Goal: Information Seeking & Learning: Check status

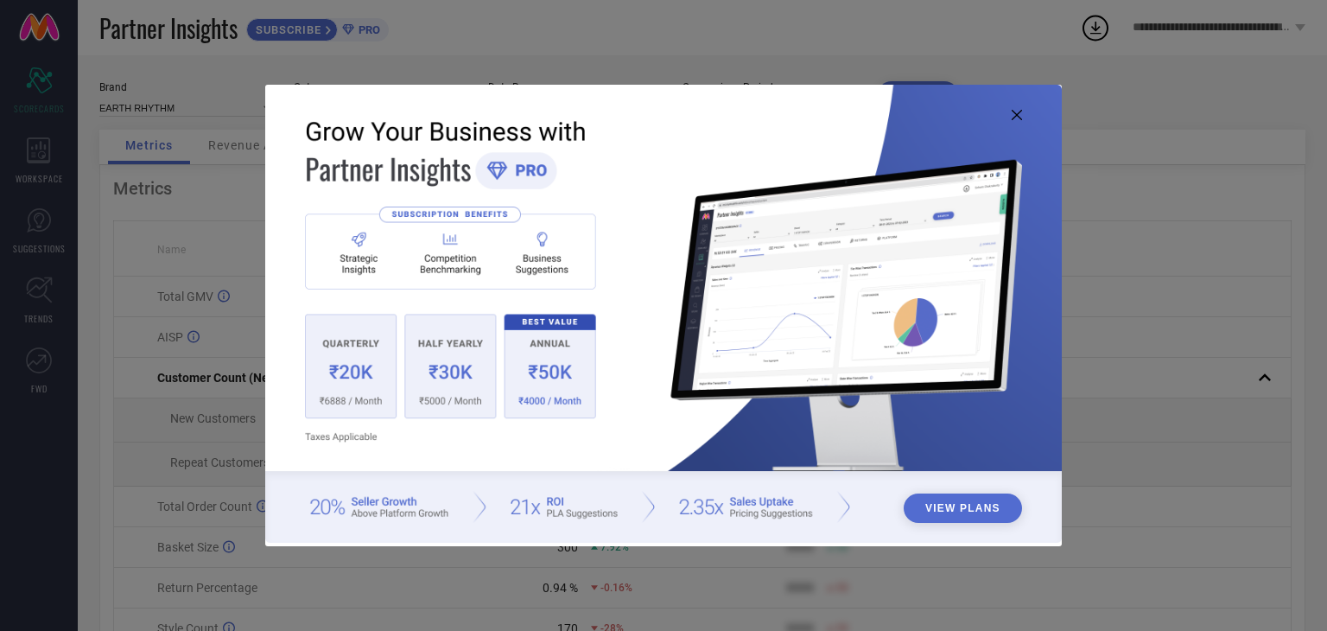
click at [232, 312] on div "View Plans" at bounding box center [663, 315] width 1327 height 631
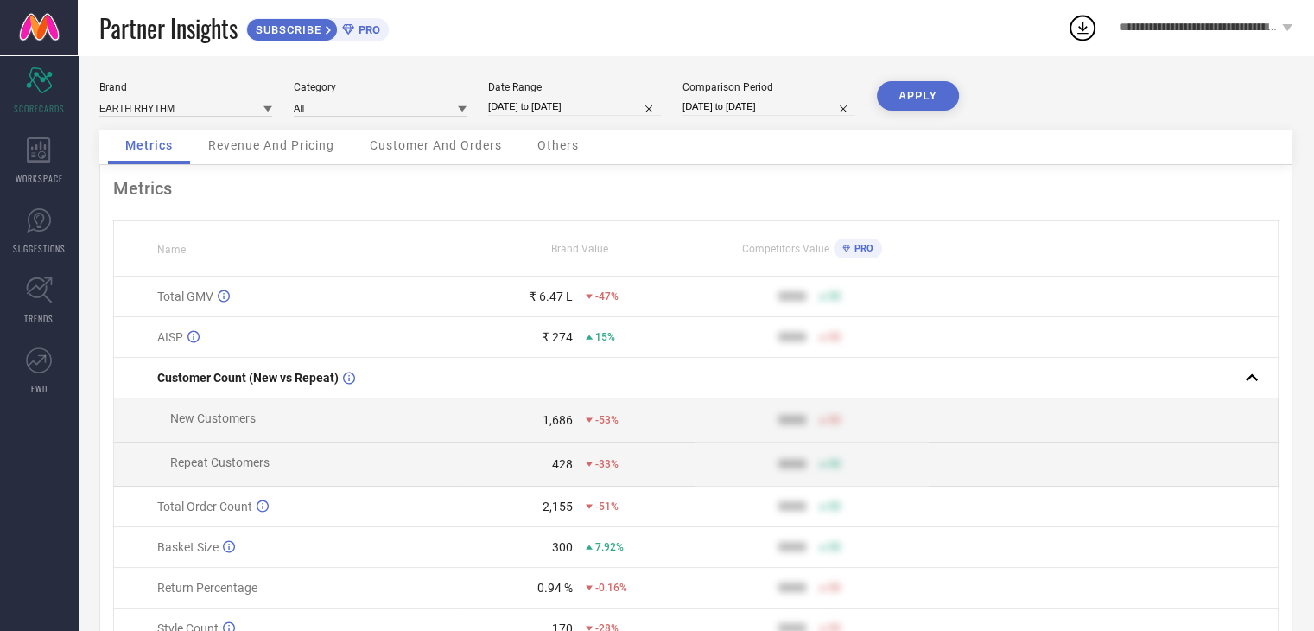
select select "7"
select select "2025"
select select "8"
select select "2025"
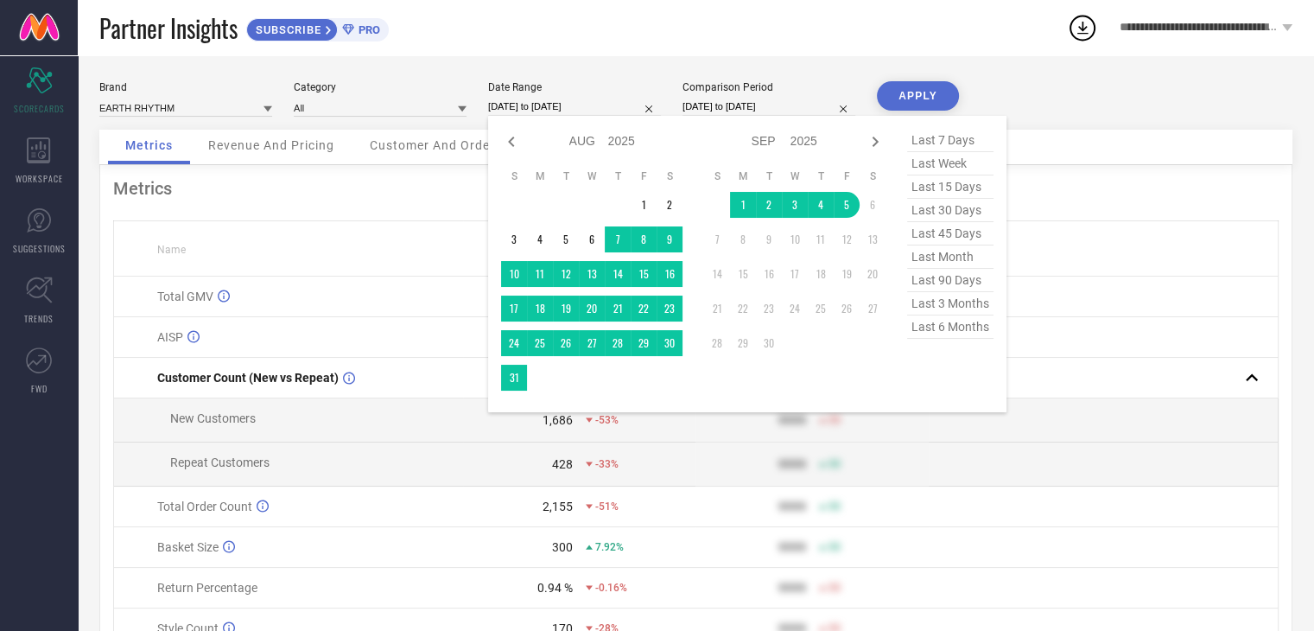
click at [546, 105] on input "[DATE] to [DATE]" at bounding box center [574, 107] width 173 height 18
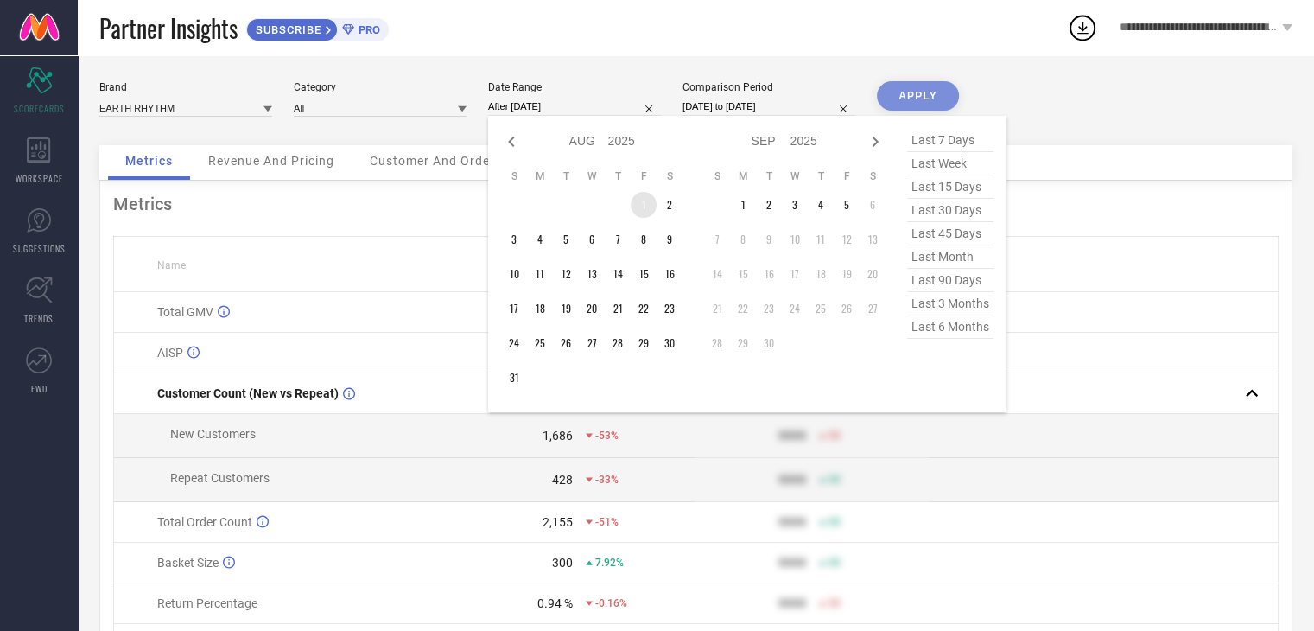
click at [640, 202] on td "1" at bounding box center [644, 205] width 26 height 26
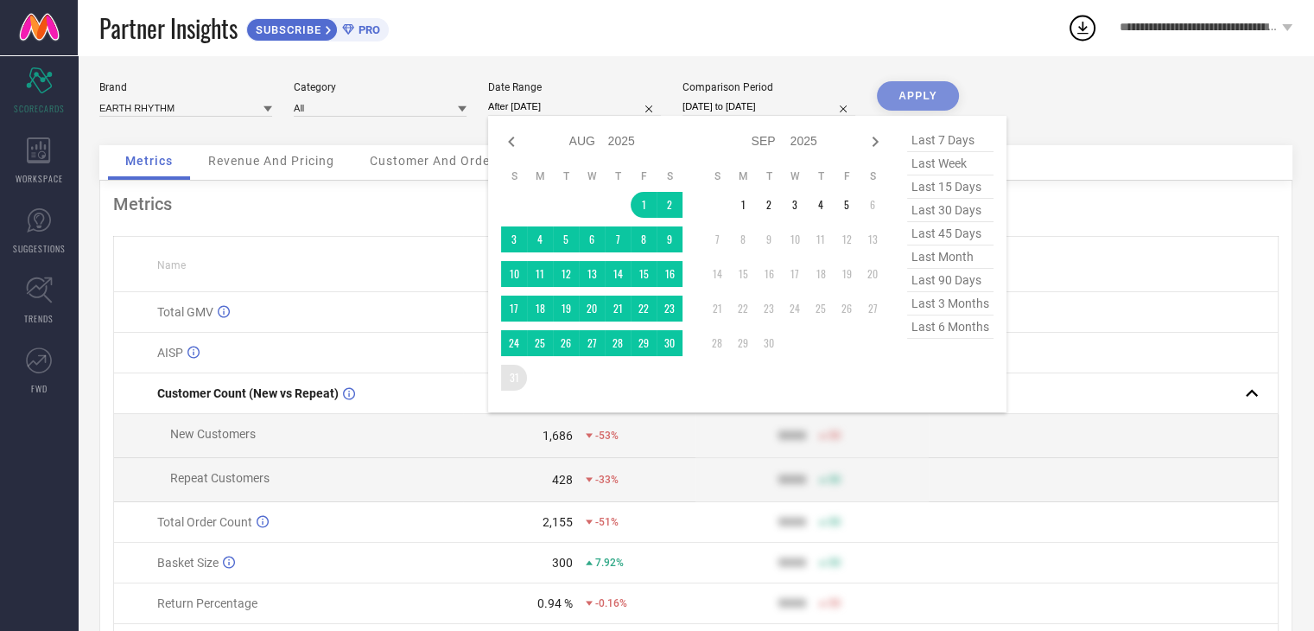
type input "[DATE] to [DATE]"
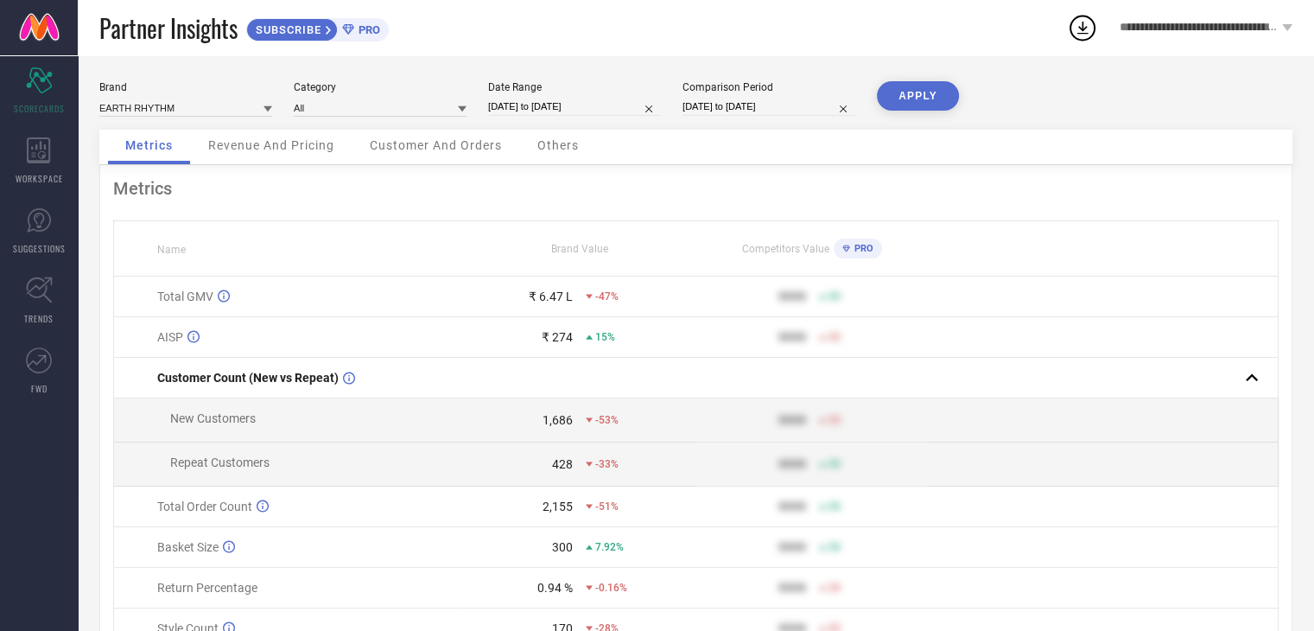
select select "7"
select select "2024"
select select "8"
select select "2024"
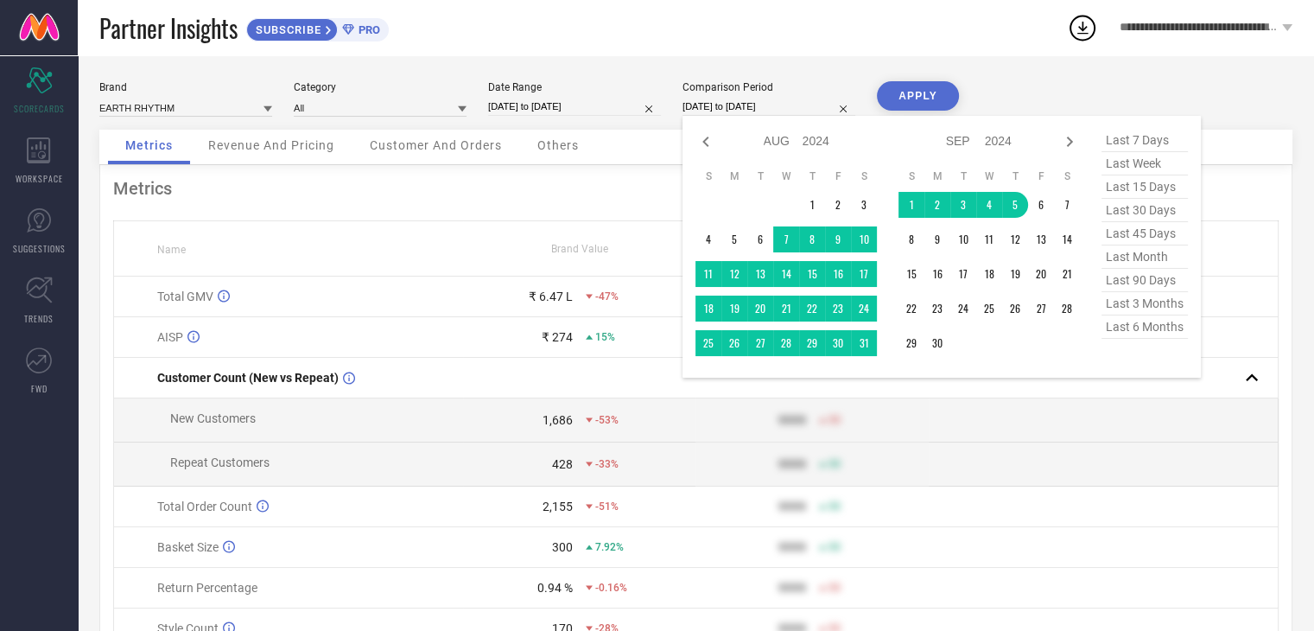
click at [791, 101] on input "[DATE] to [DATE]" at bounding box center [768, 107] width 173 height 18
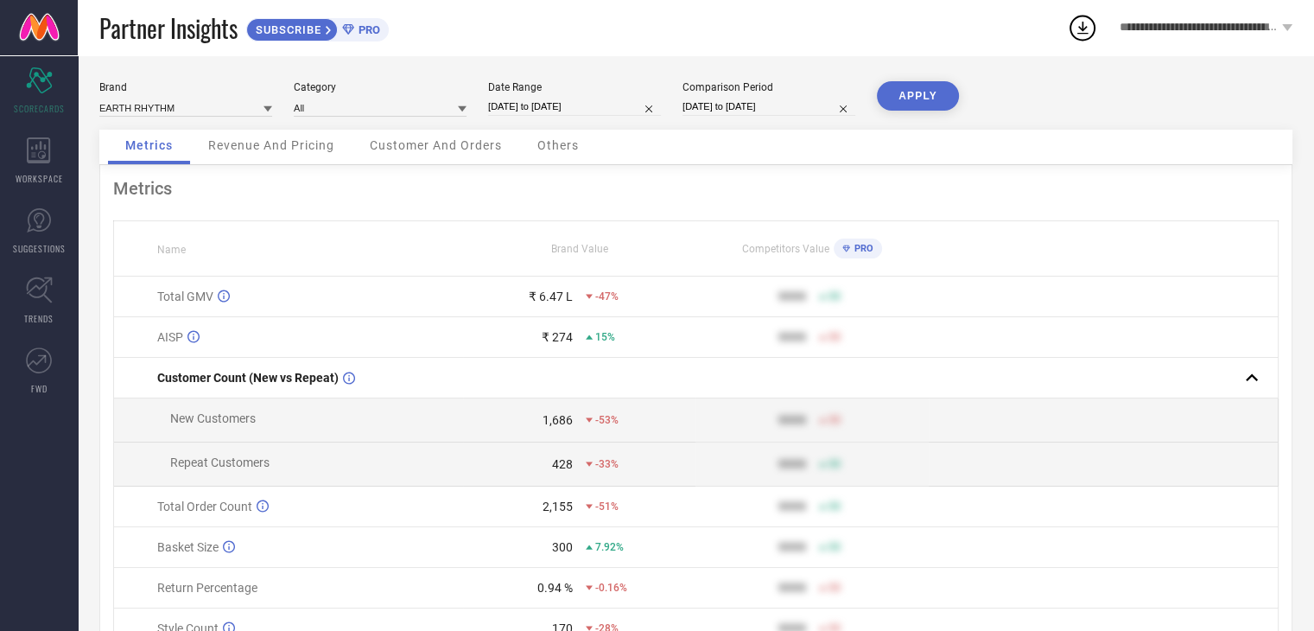
click at [935, 92] on button "APPLY" at bounding box center [918, 95] width 82 height 29
select select "7"
select select "2025"
select select "8"
select select "2025"
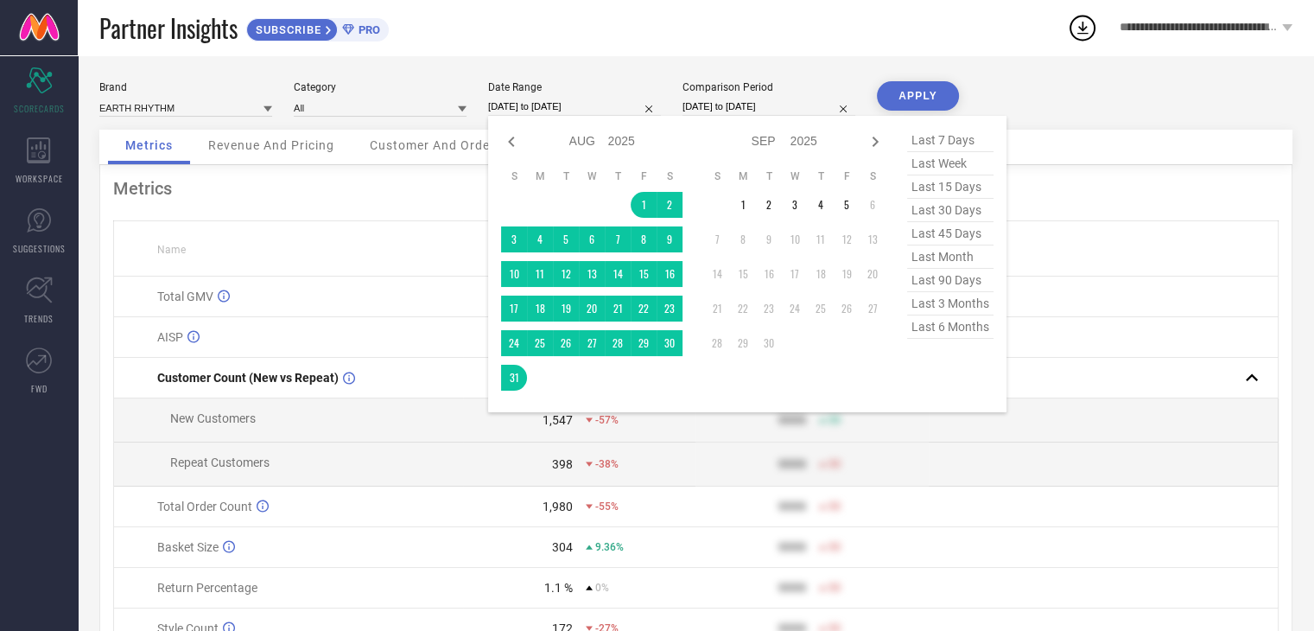
click at [544, 106] on input "[DATE] to [DATE]" at bounding box center [574, 107] width 173 height 18
click at [937, 260] on span "last month" at bounding box center [950, 256] width 86 height 23
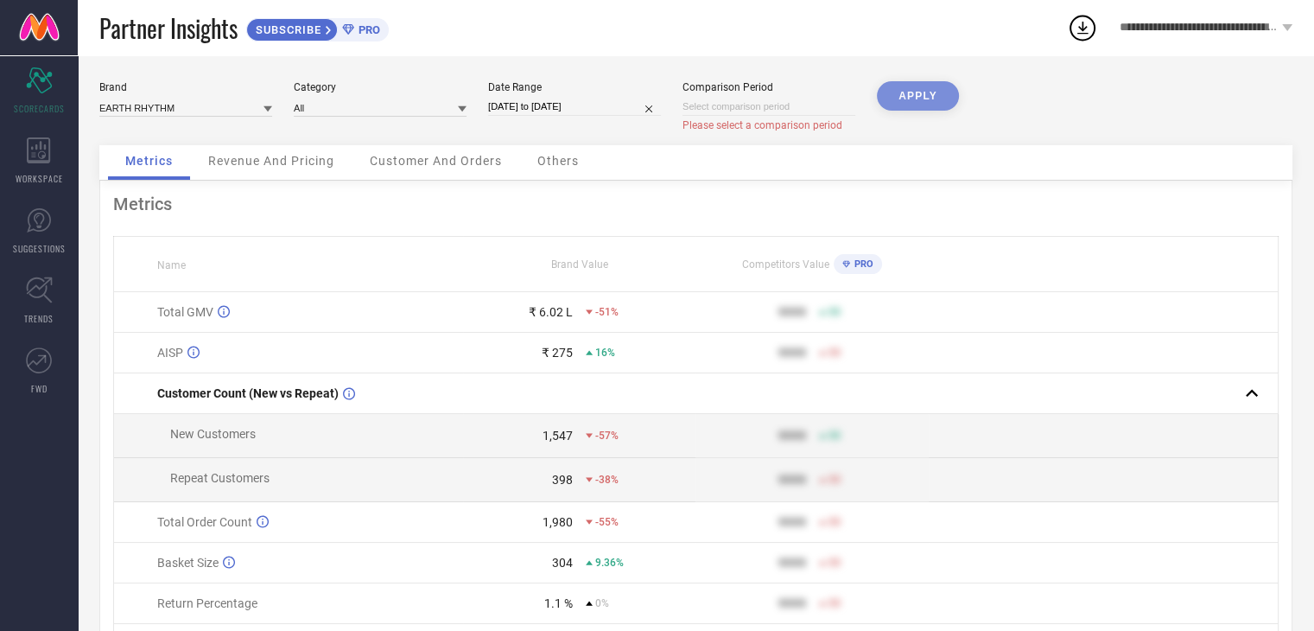
click at [905, 90] on div "APPLY" at bounding box center [918, 113] width 82 height 64
select select "8"
select select "2025"
select select "9"
select select "2025"
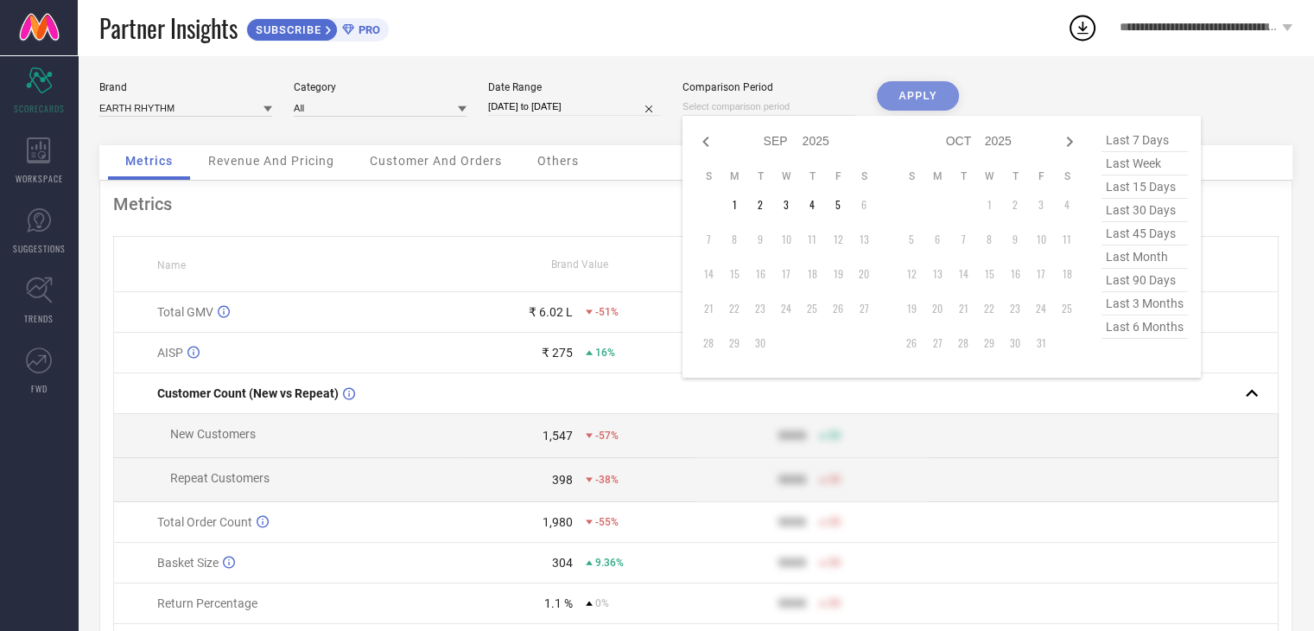
click at [788, 98] on input at bounding box center [768, 107] width 173 height 18
click at [700, 138] on icon at bounding box center [705, 141] width 21 height 21
select select "7"
select select "2025"
select select "8"
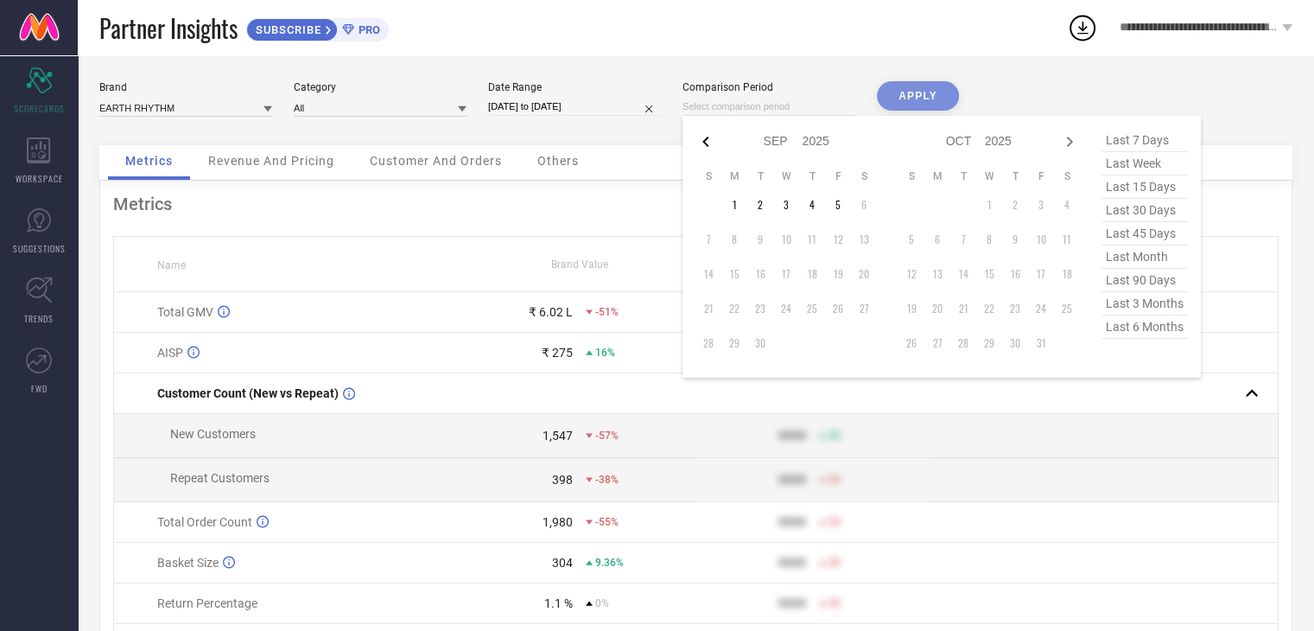
select select "2025"
click at [700, 138] on icon at bounding box center [705, 141] width 21 height 21
select select "6"
select select "2025"
select select "7"
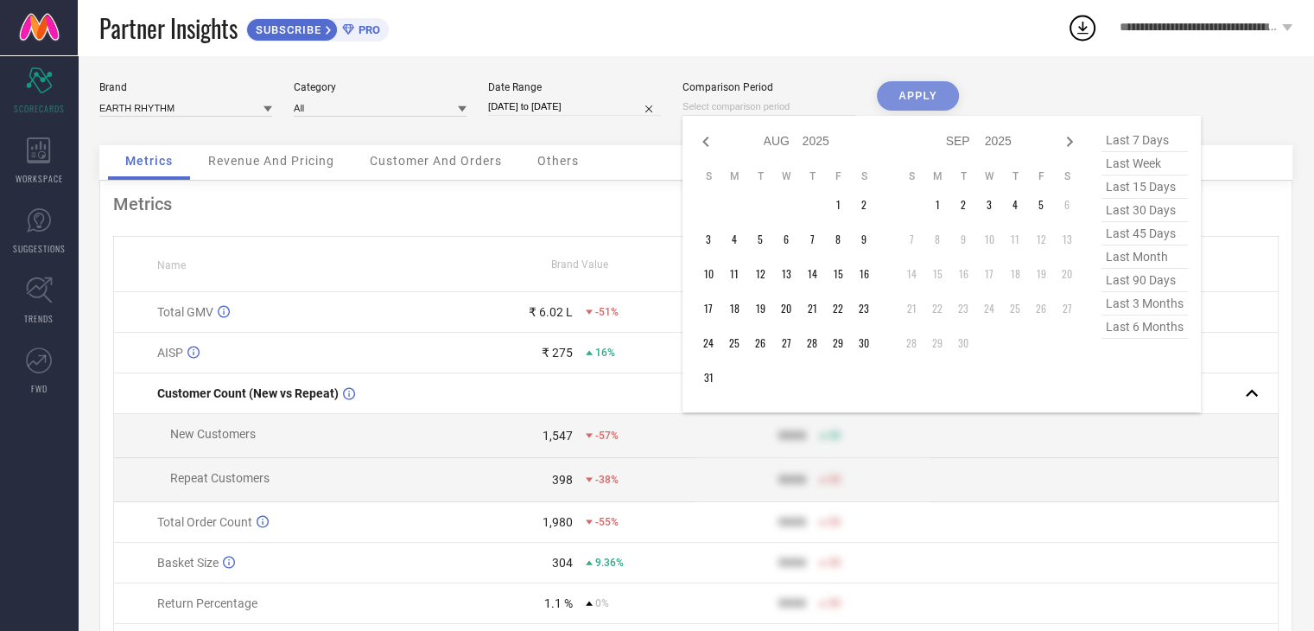
select select "2025"
click at [764, 205] on td "1" at bounding box center [760, 205] width 26 height 26
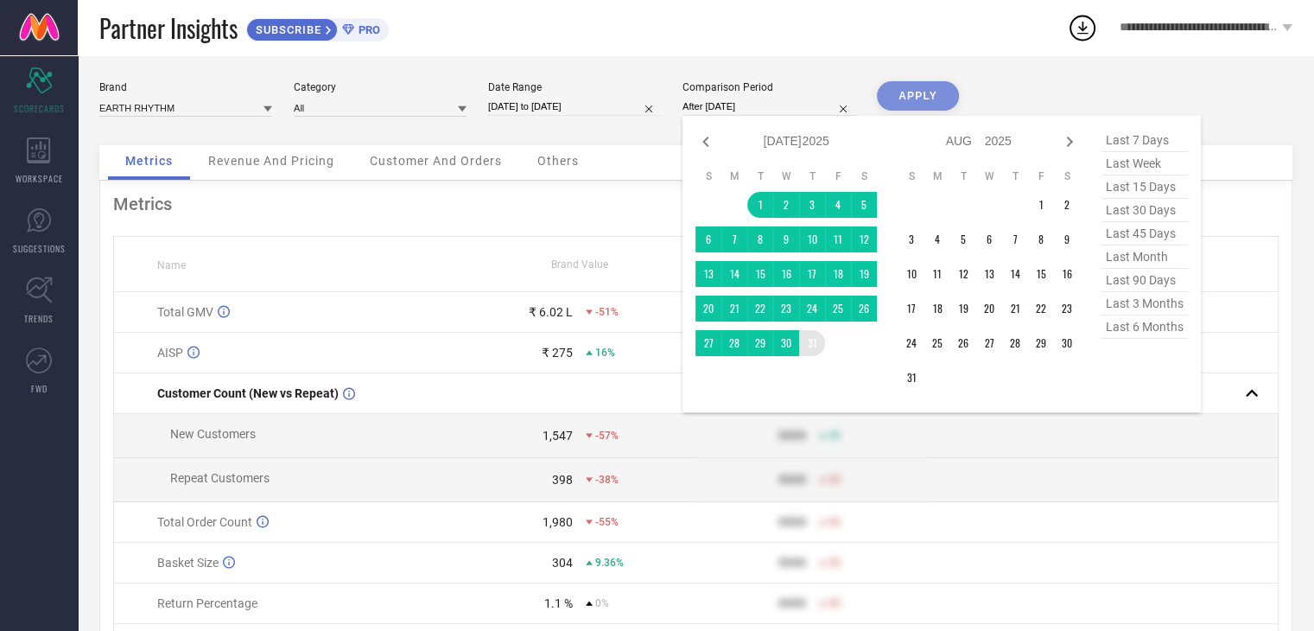
type input "[DATE] to [DATE]"
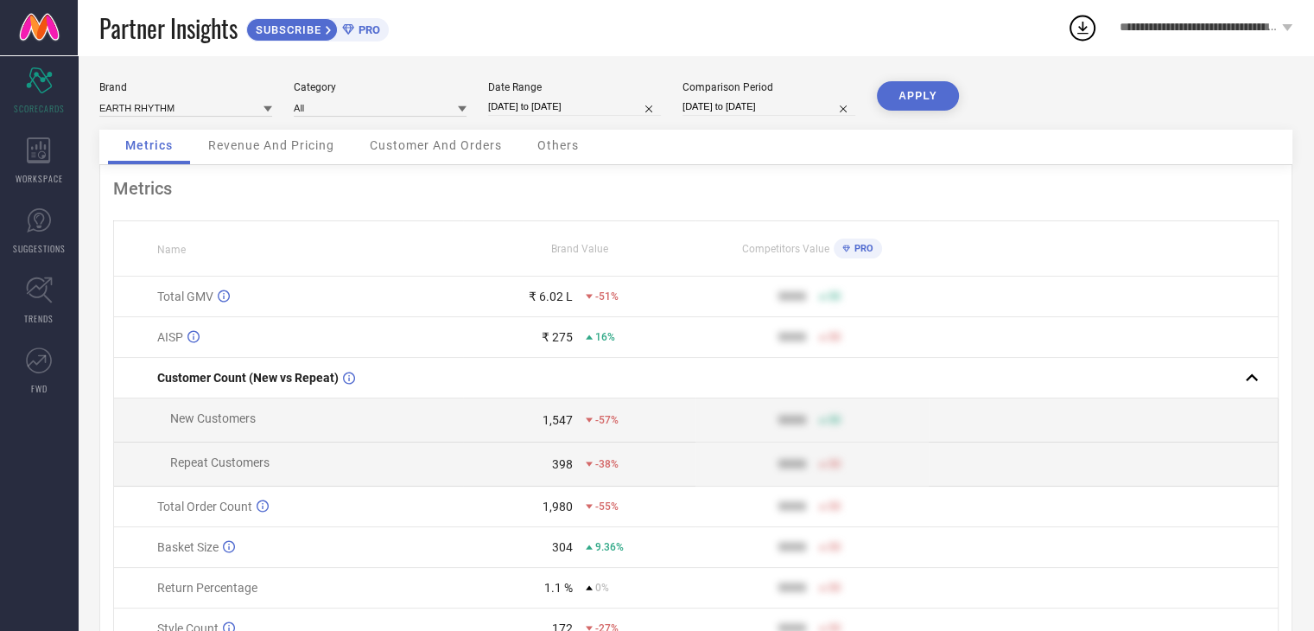
click at [924, 95] on button "APPLY" at bounding box center [918, 95] width 82 height 29
click at [100, 377] on div "Metrics Name Brand Value Competitors Value PRO Total GMV ₹ 6.02 L 47% 9999 50 A…" at bounding box center [695, 429] width 1193 height 528
click at [48, 163] on div "WORKSPACE" at bounding box center [39, 160] width 78 height 69
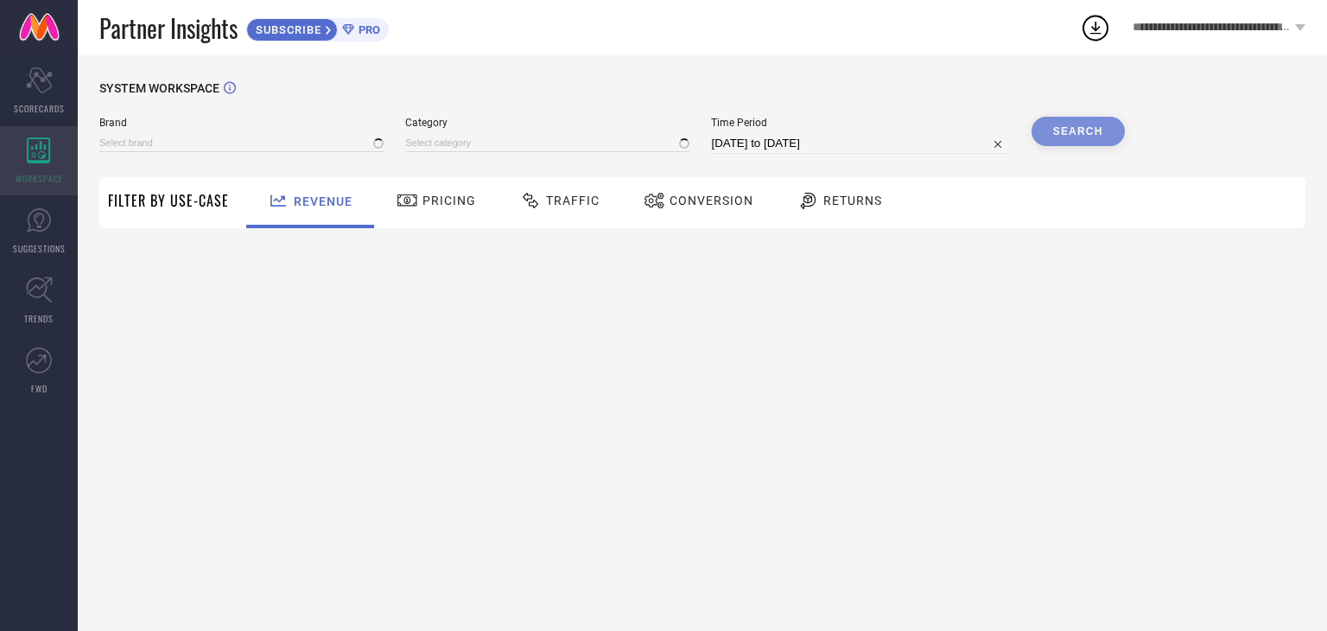
type input "EARTH RHYTHM"
type input "All"
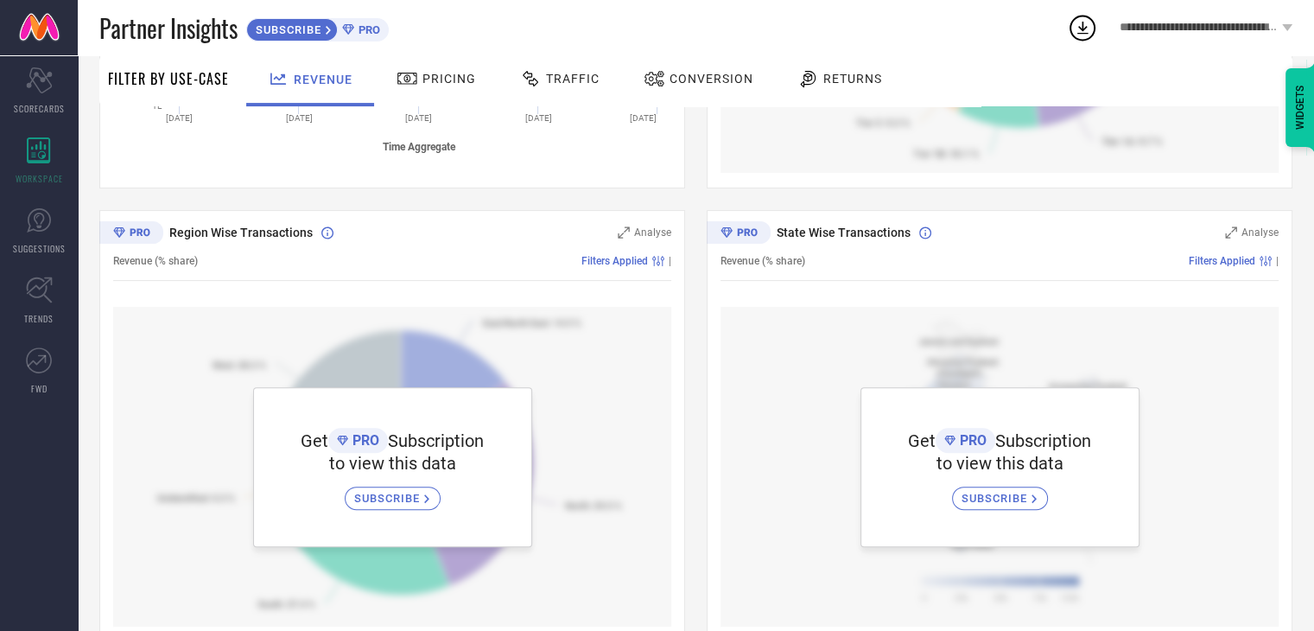
scroll to position [536, 0]
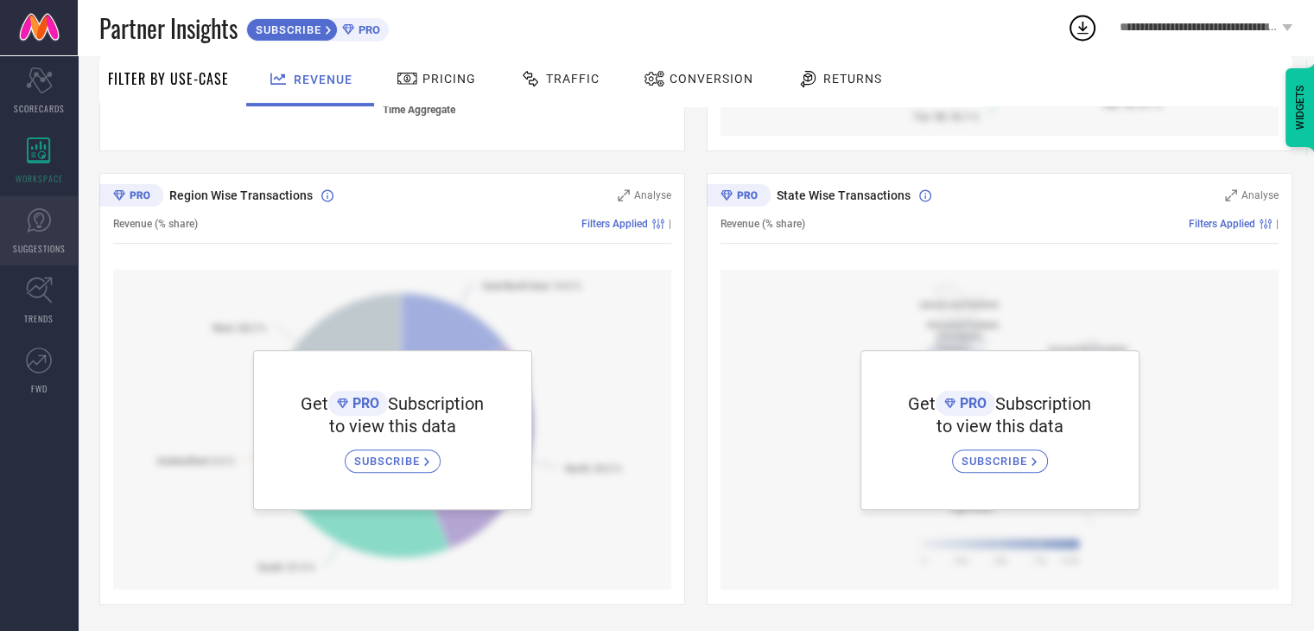
click at [45, 222] on icon at bounding box center [39, 220] width 26 height 26
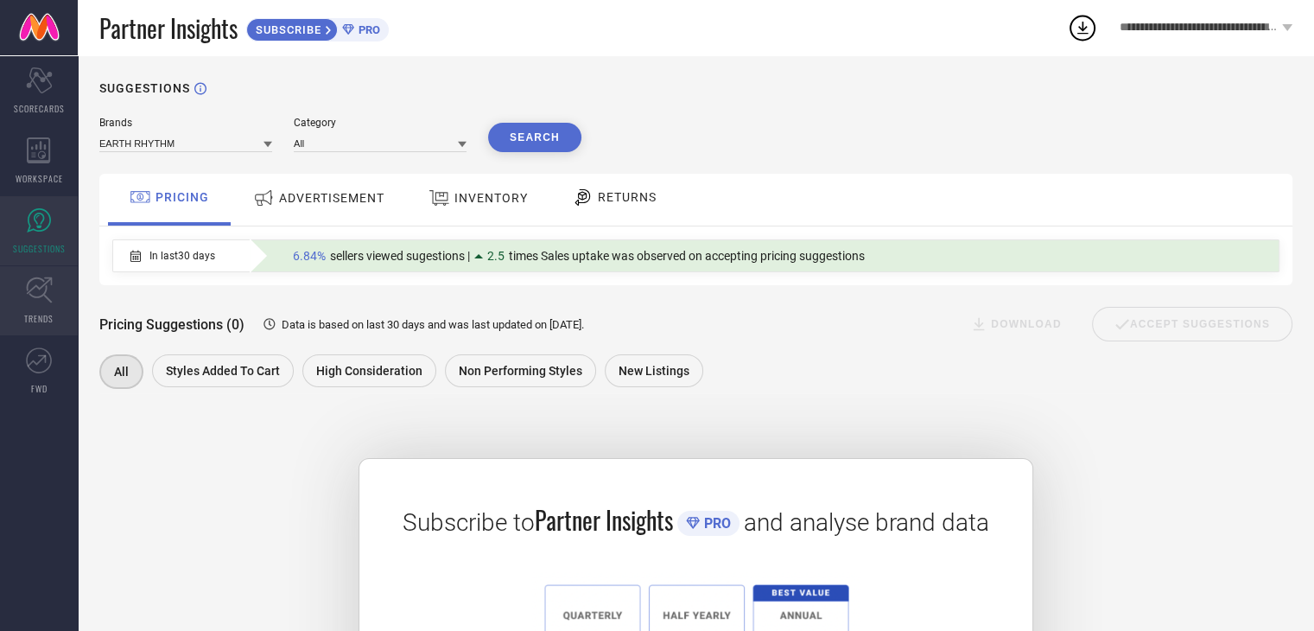
click at [31, 295] on icon at bounding box center [39, 290] width 26 height 26
